Goal: Task Accomplishment & Management: Use online tool/utility

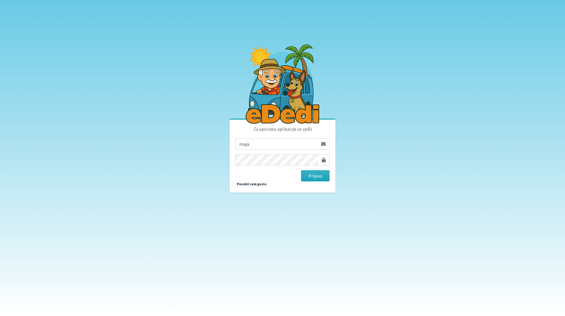
type input "maja.gregoric@erps.si"
click at [301, 170] on button "Prijava" at bounding box center [315, 175] width 29 height 11
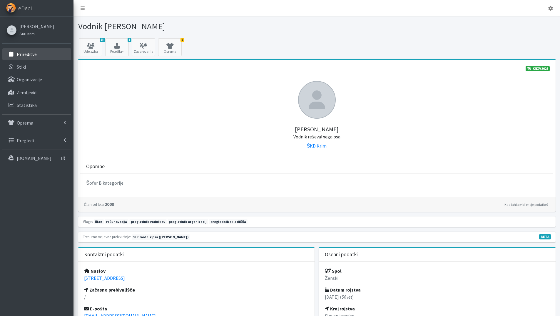
click at [28, 57] on p "Prireditve" at bounding box center [27, 54] width 20 height 6
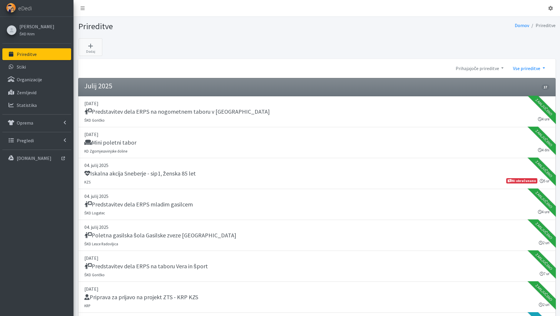
click at [544, 68] on link "Vse prireditve" at bounding box center [529, 68] width 41 height 12
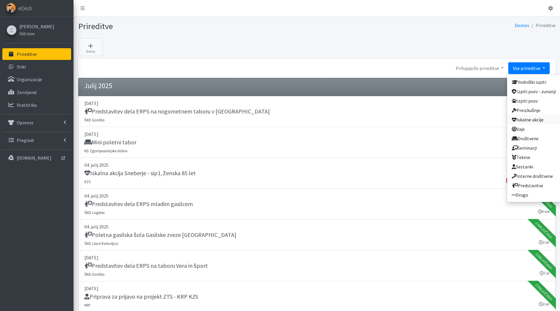
click at [531, 119] on link "Iskalne akcije" at bounding box center [534, 119] width 54 height 9
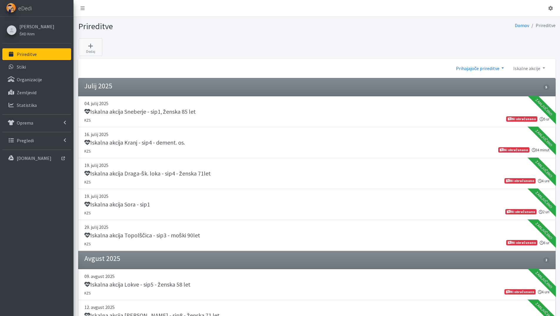
click at [505, 67] on link "Prihajajoče prireditve" at bounding box center [479, 68] width 57 height 12
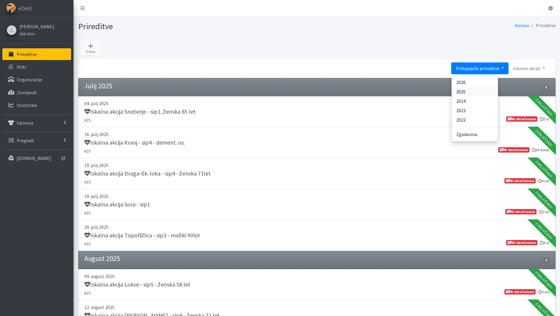
click at [468, 91] on link "2025" at bounding box center [475, 91] width 46 height 9
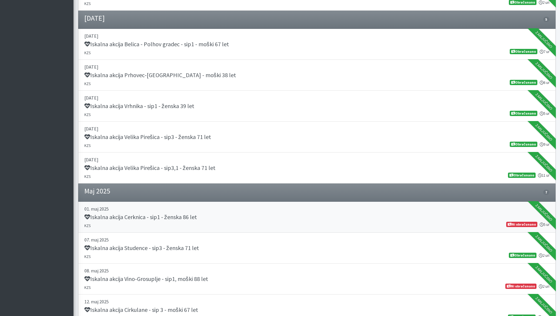
scroll to position [500, 0]
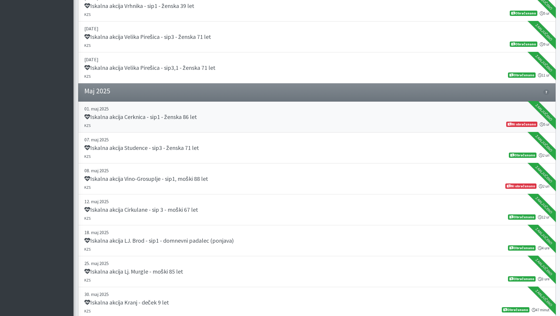
click at [176, 114] on h5 "Iskalna akcija Cerknica - sip1 - ženska 86 let" at bounding box center [140, 116] width 113 height 7
click at [188, 176] on h5 "Iskalna akcija Vino-Grosuplje - sip1, moški 88 let" at bounding box center [146, 178] width 124 height 7
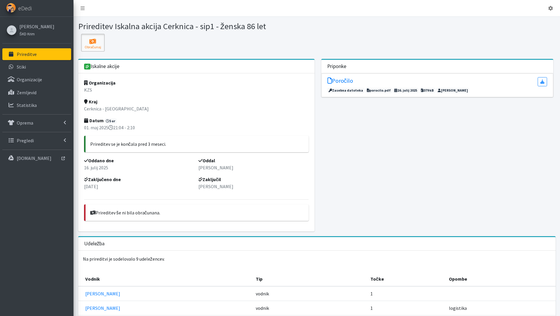
click at [94, 39] on icon at bounding box center [93, 42] width 20 height 6
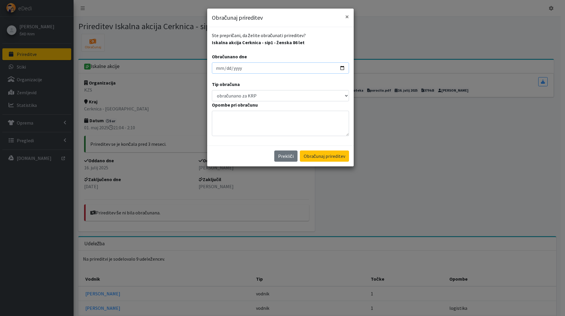
click at [217, 67] on input "2025-08-26" at bounding box center [280, 67] width 137 height 11
type input "2025-08-06"
click at [300, 150] on button "Obračunaj prireditev" at bounding box center [324, 155] width 49 height 11
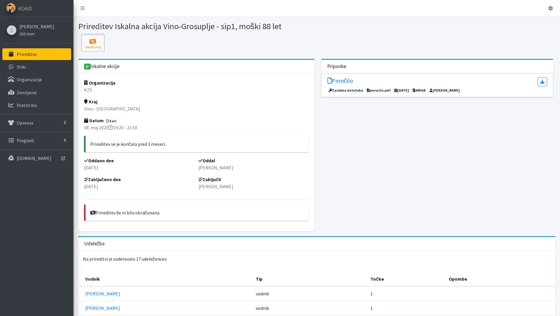
click at [96, 46] on button "Obračunaj" at bounding box center [93, 43] width 24 height 18
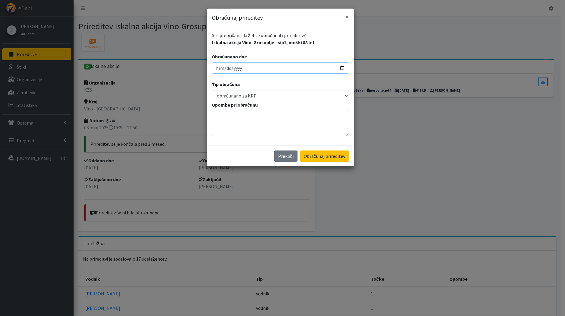
click at [218, 69] on input "2025-08-26" at bounding box center [280, 67] width 137 height 11
type input "2025-08-06"
click at [300, 150] on button "Obračunaj prireditev" at bounding box center [324, 155] width 49 height 11
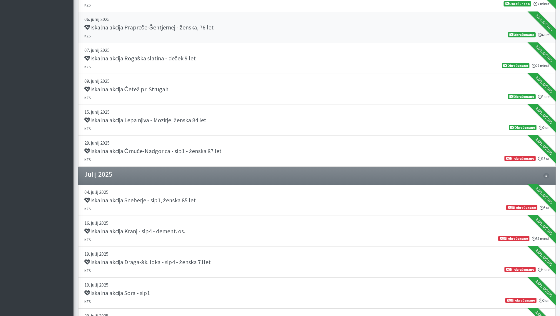
scroll to position [882, 0]
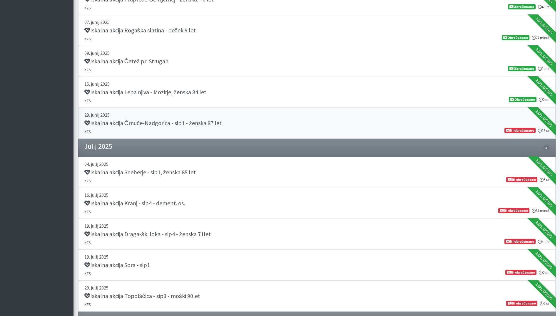
click at [210, 123] on h5 "Iskalna akcija Črnuče-Nadgorica - sip1 - ženska 87 let" at bounding box center [152, 122] width 137 height 7
click at [213, 173] on div "Iskalna akcija Sneberje - sip1, ženska 85 let" at bounding box center [316, 173] width 465 height 8
click at [185, 203] on h5 "Iskalna akcija Kranj - sip4 - dement. os." at bounding box center [134, 202] width 101 height 7
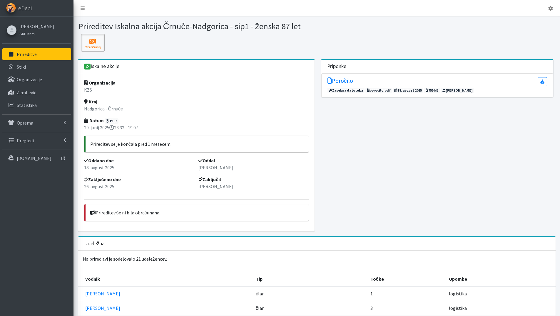
click at [94, 42] on icon at bounding box center [93, 42] width 20 height 6
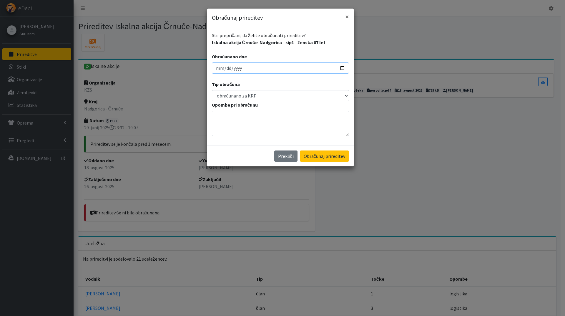
click at [219, 71] on input "[DATE]" at bounding box center [280, 67] width 137 height 11
type input "2025-08-06"
click at [300, 150] on button "Obračunaj prireditev" at bounding box center [324, 155] width 49 height 11
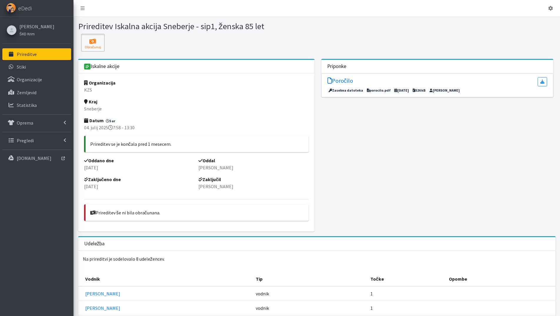
click at [95, 42] on icon at bounding box center [93, 42] width 20 height 6
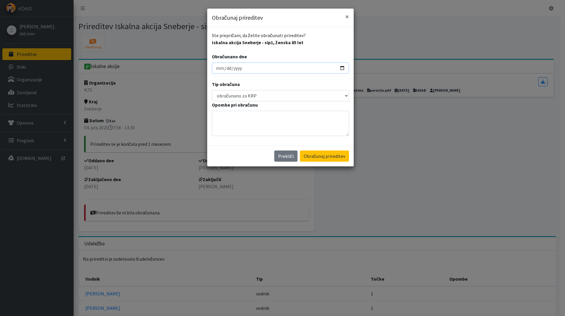
click at [218, 67] on input "[DATE]" at bounding box center [280, 67] width 137 height 11
type input "[DATE]"
click at [300, 150] on button "Obračunaj prireditev" at bounding box center [324, 155] width 49 height 11
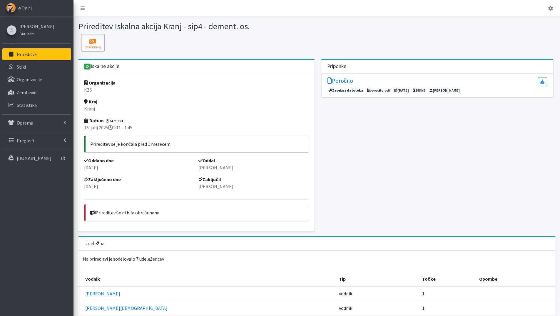
click at [93, 42] on icon at bounding box center [93, 42] width 20 height 6
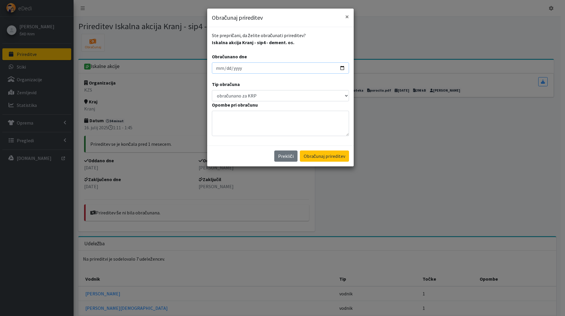
click at [218, 68] on input "2025-08-26" at bounding box center [280, 67] width 137 height 11
type input "2025-08-06"
click at [300, 150] on button "Obračunaj prireditev" at bounding box center [324, 155] width 49 height 11
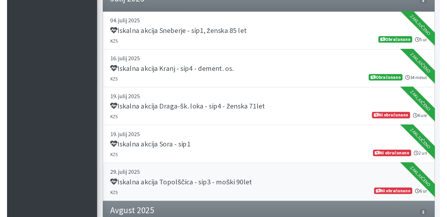
scroll to position [1027, 0]
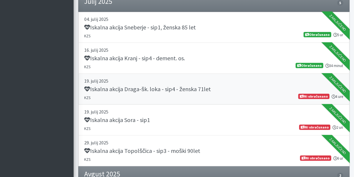
click at [128, 86] on h5 "Iskalna akcija Draga-šk. loka - sip4 - ženska 71let" at bounding box center [147, 89] width 126 height 7
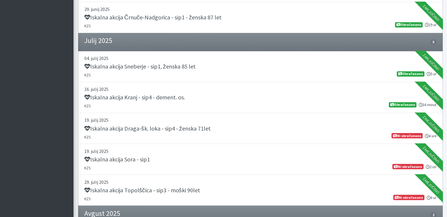
scroll to position [987, 0]
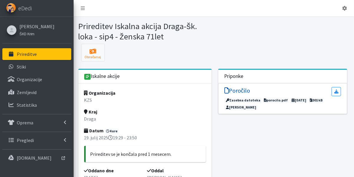
click at [240, 91] on h5 "Poročilo" at bounding box center [237, 90] width 26 height 7
